Goal: Transaction & Acquisition: Purchase product/service

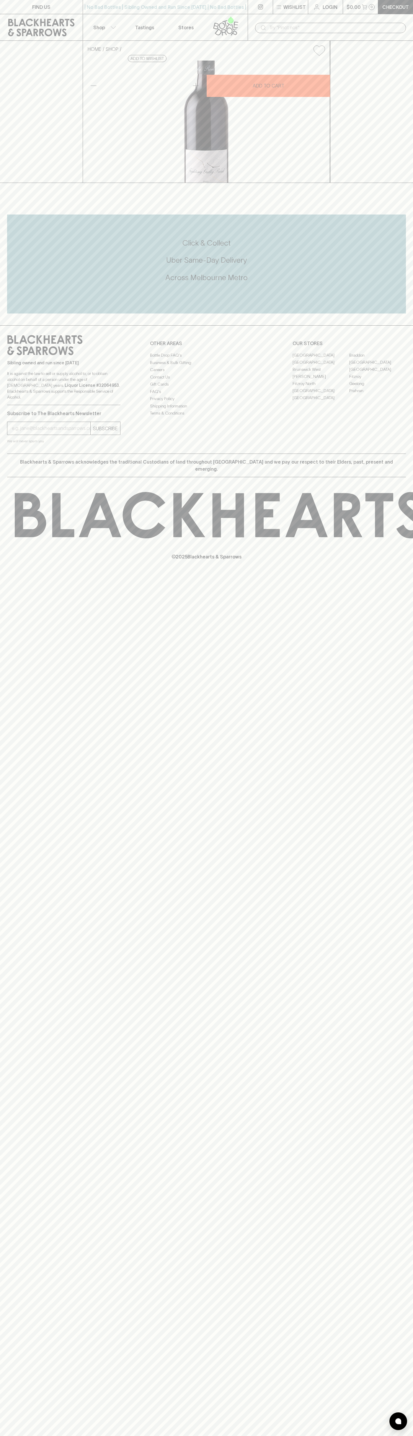
click at [233, 28] on icon at bounding box center [234, 27] width 5 height 6
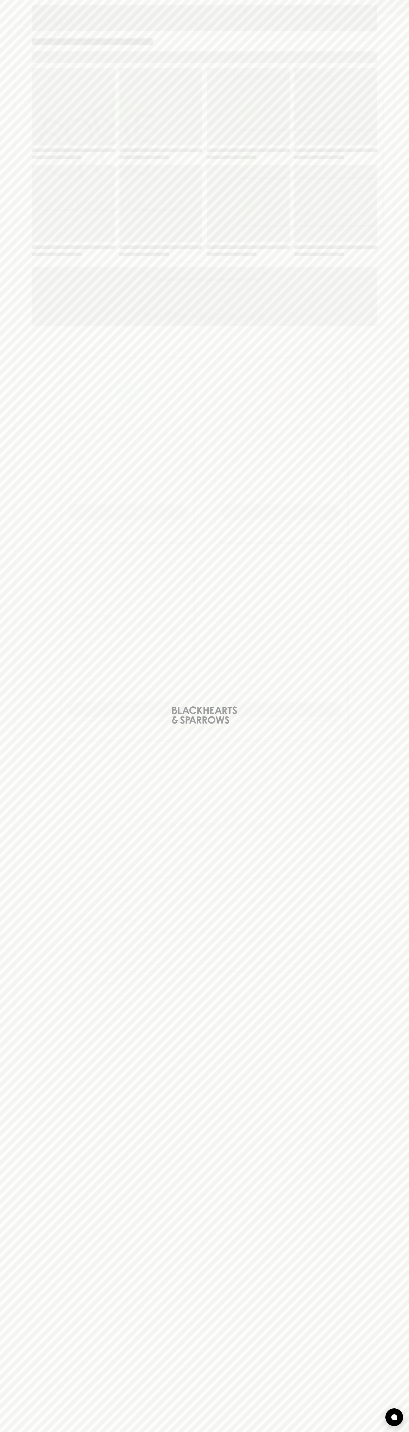
click at [239, 1436] on html "⠀ ⠀ Wishlist Login $0.00 0 Checkout Shop ​ No bad bottles Curated by us Deliver…" at bounding box center [204, 867] width 409 height 1734
click at [27, 117] on div "Loading" at bounding box center [204, 165] width 355 height 330
